Goal: Transaction & Acquisition: Book appointment/travel/reservation

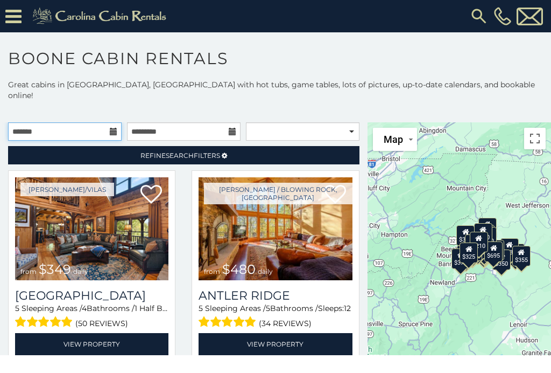
click at [108, 122] on input "text" at bounding box center [65, 131] width 114 height 18
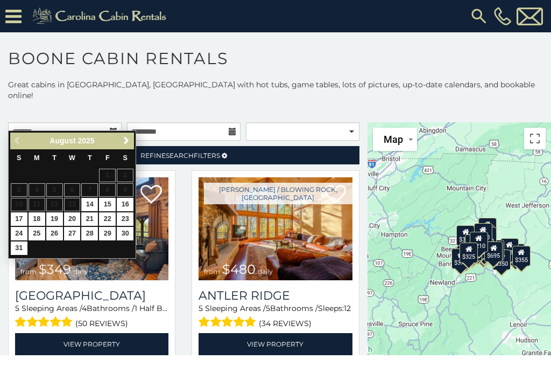
click at [125, 141] on span "Next" at bounding box center [126, 140] width 9 height 9
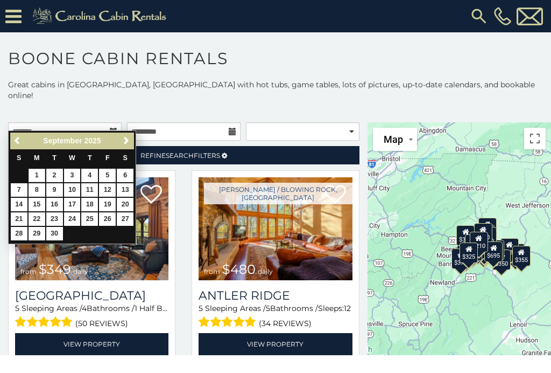
click at [38, 173] on link "1" at bounding box center [37, 175] width 17 height 13
type input "**********"
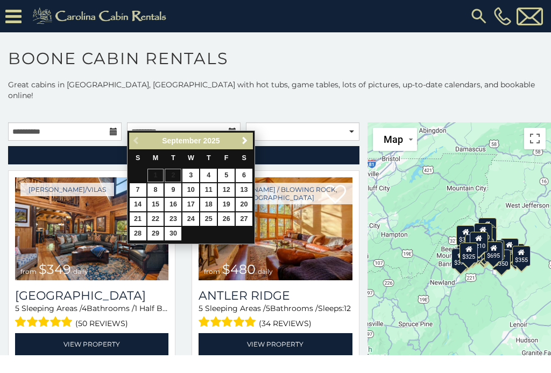
click at [157, 188] on link "8" at bounding box center [156, 189] width 17 height 13
type input "**********"
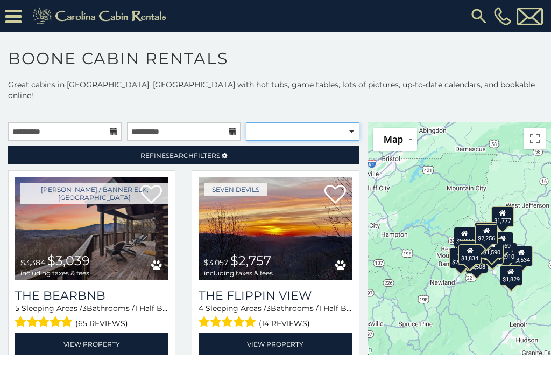
click at [352, 122] on select "**********" at bounding box center [303, 131] width 114 height 18
click at [13, 16] on icon at bounding box center [13, 16] width 16 height 19
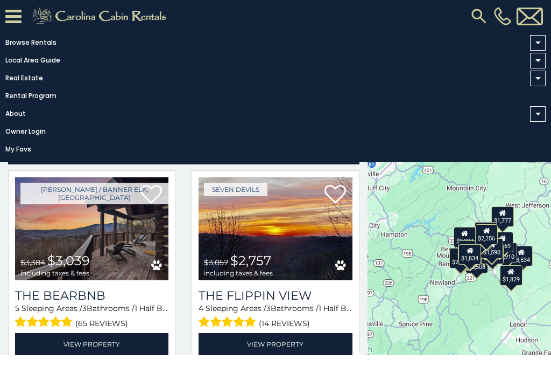
click at [18, 12] on icon at bounding box center [13, 16] width 16 height 19
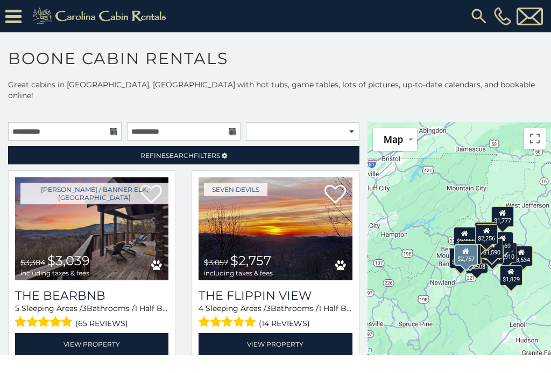
click at [364, 254] on div "Seven Devils $3,057 $2,757 including taxes & fees The Flippin View 4 Sleeping A…" at bounding box center [276, 269] width 184 height 198
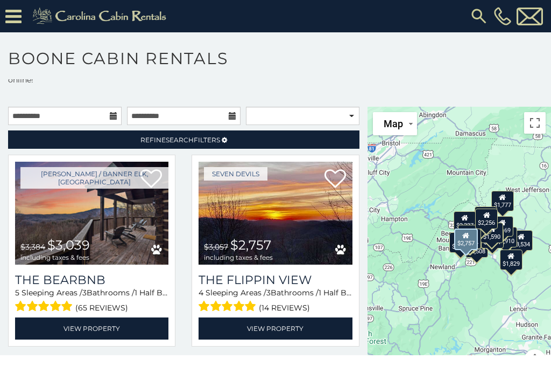
scroll to position [15, 0]
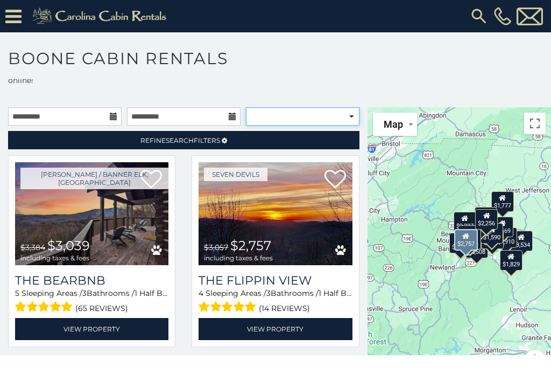
click at [355, 107] on select "**********" at bounding box center [303, 116] width 114 height 18
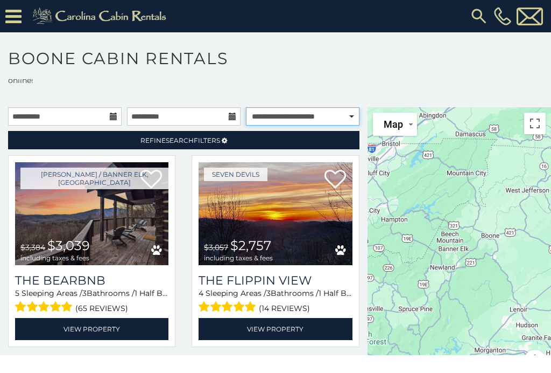
click at [351, 107] on select "**********" at bounding box center [303, 116] width 114 height 18
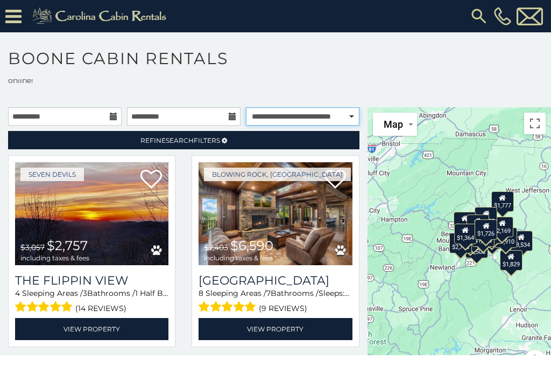
click at [348, 107] on select "**********" at bounding box center [303, 116] width 114 height 18
select select "*********"
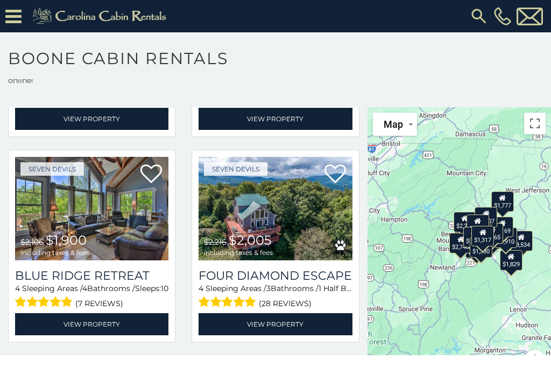
scroll to position [1644, 0]
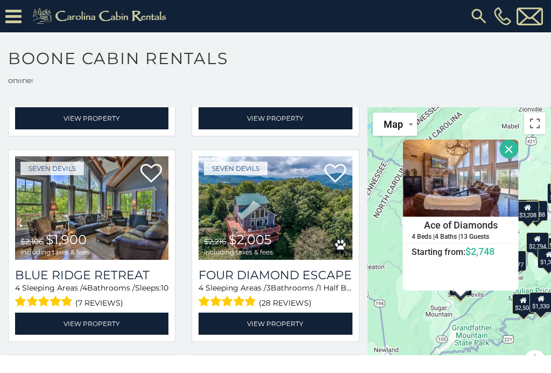
click at [507, 139] on button "Close" at bounding box center [509, 148] width 19 height 19
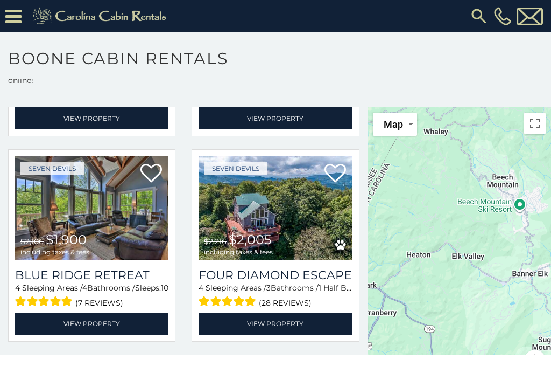
click at [17, 14] on icon at bounding box center [13, 16] width 16 height 19
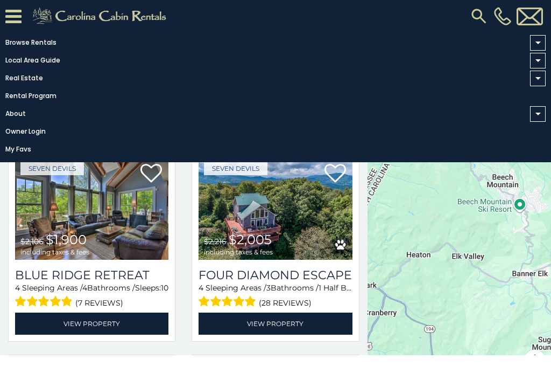
click at [535, 40] on span at bounding box center [538, 43] width 16 height 16
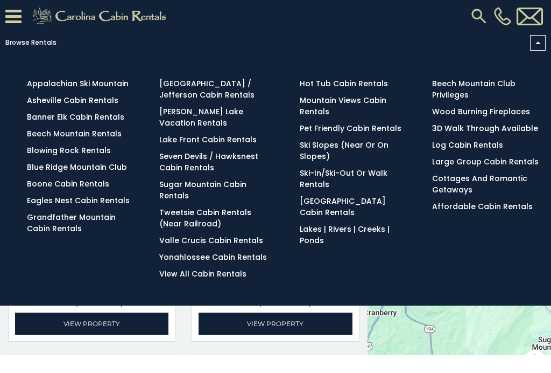
click at [109, 206] on link "Eagles Nest Cabin Rentals" at bounding box center [78, 200] width 103 height 11
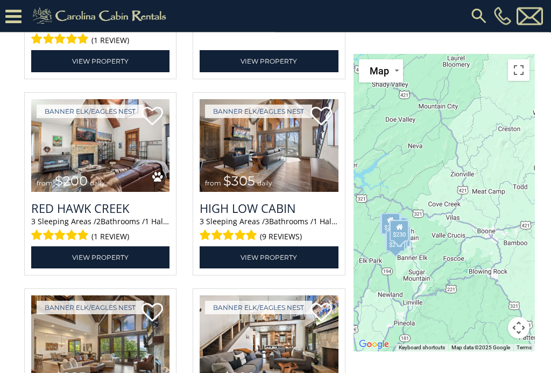
scroll to position [1463, 0]
click at [109, 268] on link "View Property" at bounding box center [100, 257] width 138 height 22
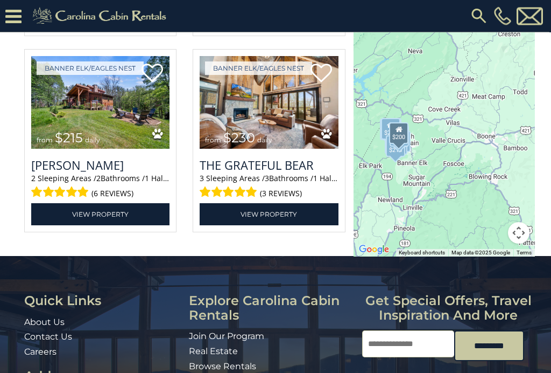
scroll to position [2683, 0]
click at [131, 225] on link "View Property" at bounding box center [100, 214] width 138 height 22
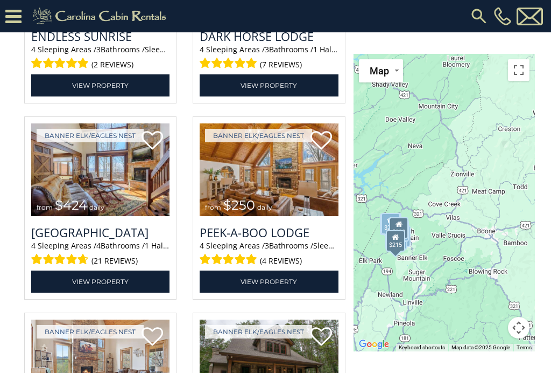
scroll to position [1816, 0]
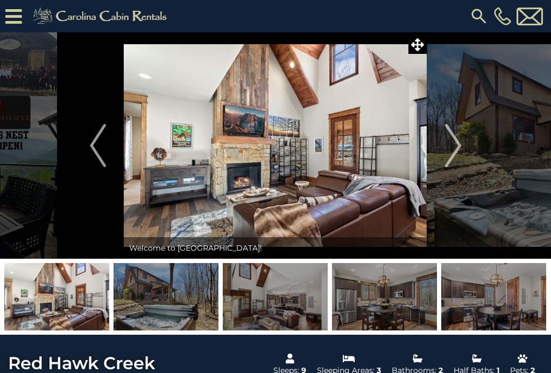
click at [164, 299] on img at bounding box center [166, 296] width 105 height 67
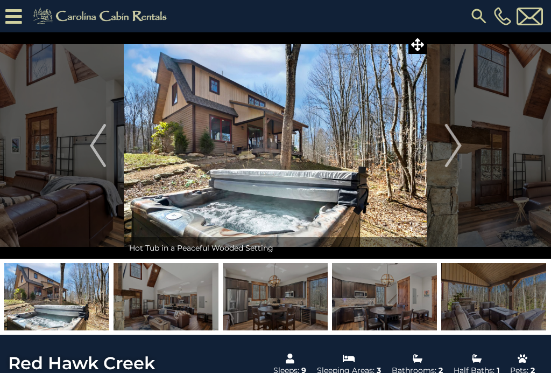
click at [449, 150] on img "Next" at bounding box center [453, 145] width 16 height 43
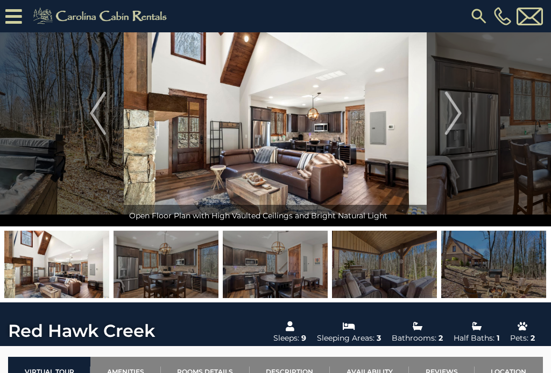
scroll to position [53, 0]
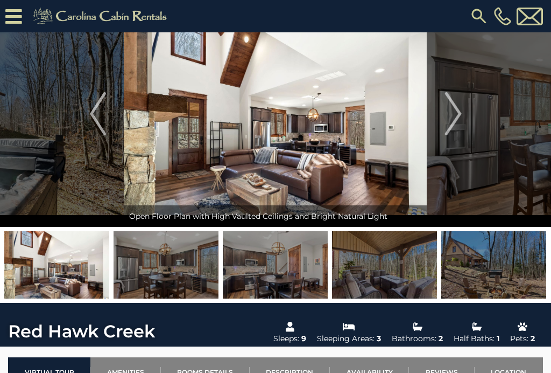
click at [455, 115] on img "Next" at bounding box center [453, 113] width 16 height 43
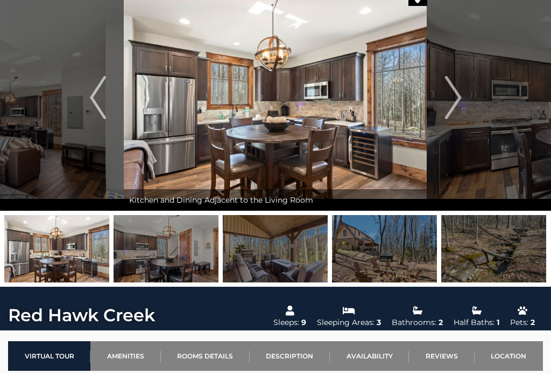
scroll to position [0, 0]
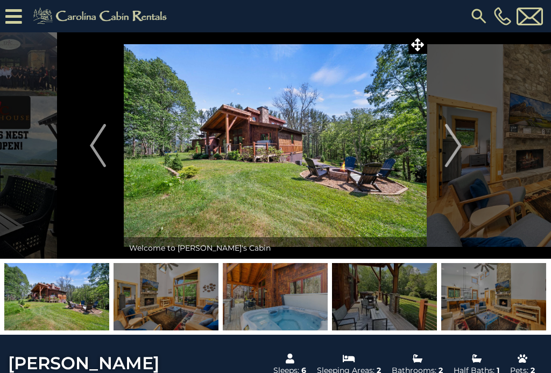
click at [186, 300] on img at bounding box center [166, 296] width 105 height 67
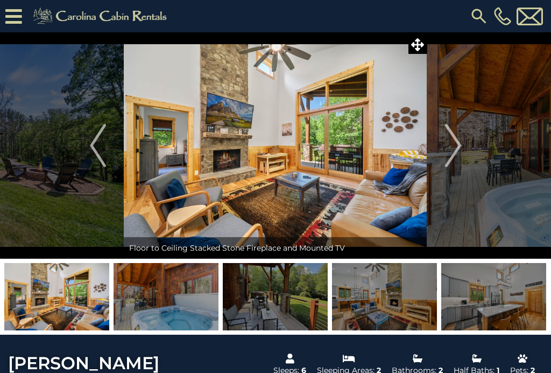
click at [457, 143] on img "Next" at bounding box center [453, 145] width 16 height 43
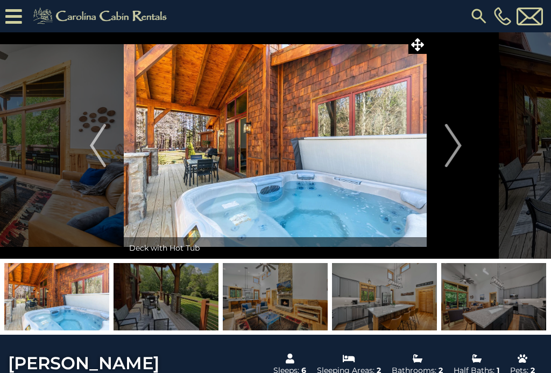
click at [458, 150] on img "Next" at bounding box center [453, 145] width 16 height 43
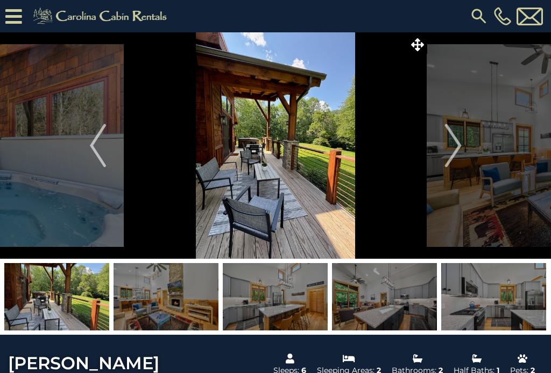
click at [457, 144] on img "Next" at bounding box center [453, 145] width 16 height 43
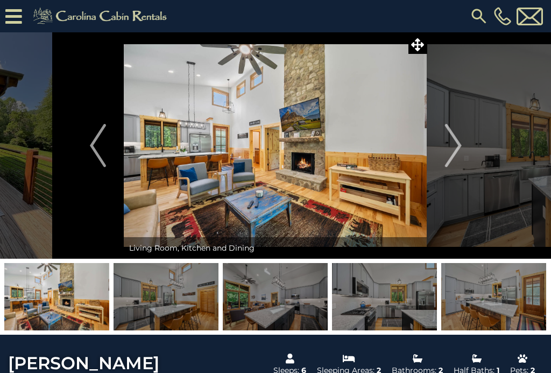
click at [462, 144] on button "Next" at bounding box center [454, 145] width 52 height 226
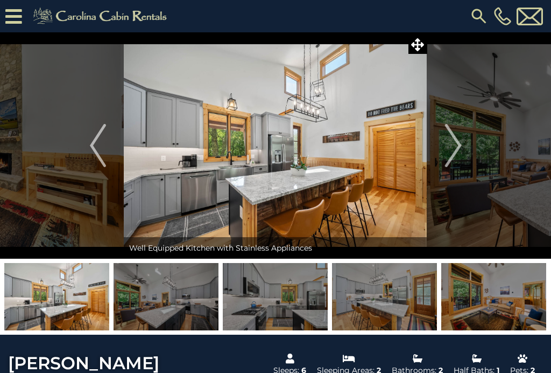
click at [453, 145] on img "Next" at bounding box center [453, 145] width 16 height 43
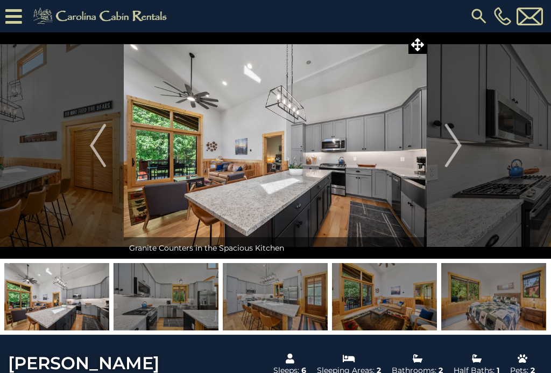
click at [95, 145] on img "Previous" at bounding box center [98, 145] width 16 height 43
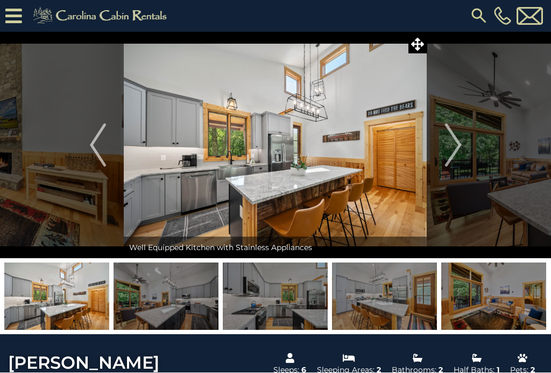
scroll to position [1, 0]
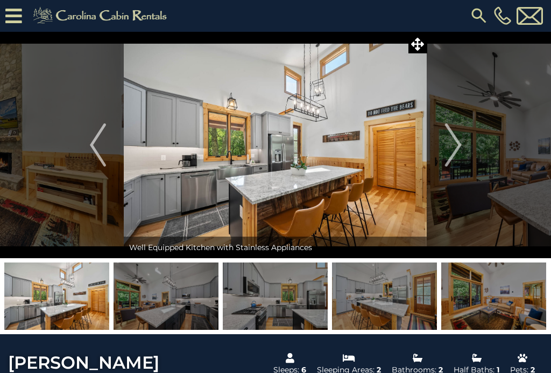
click at [455, 150] on img "Next" at bounding box center [453, 144] width 16 height 43
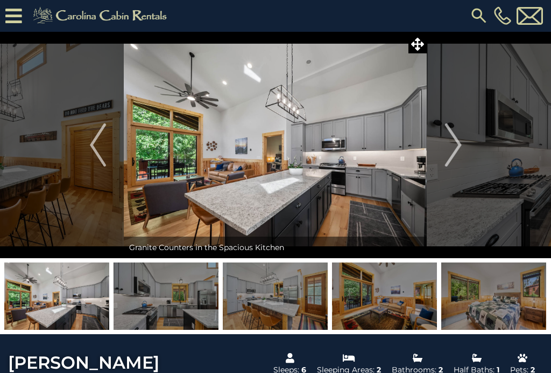
click at [453, 145] on img "Next" at bounding box center [453, 144] width 16 height 43
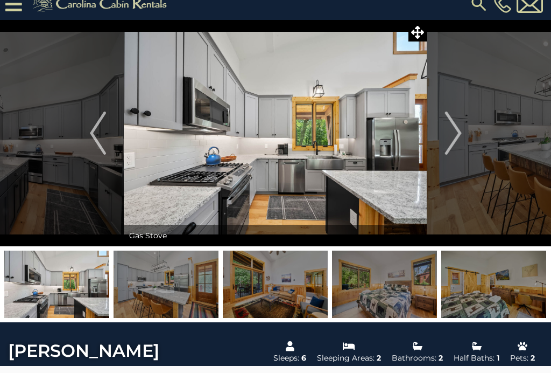
scroll to position [0, 0]
